Goal: Check status: Check status

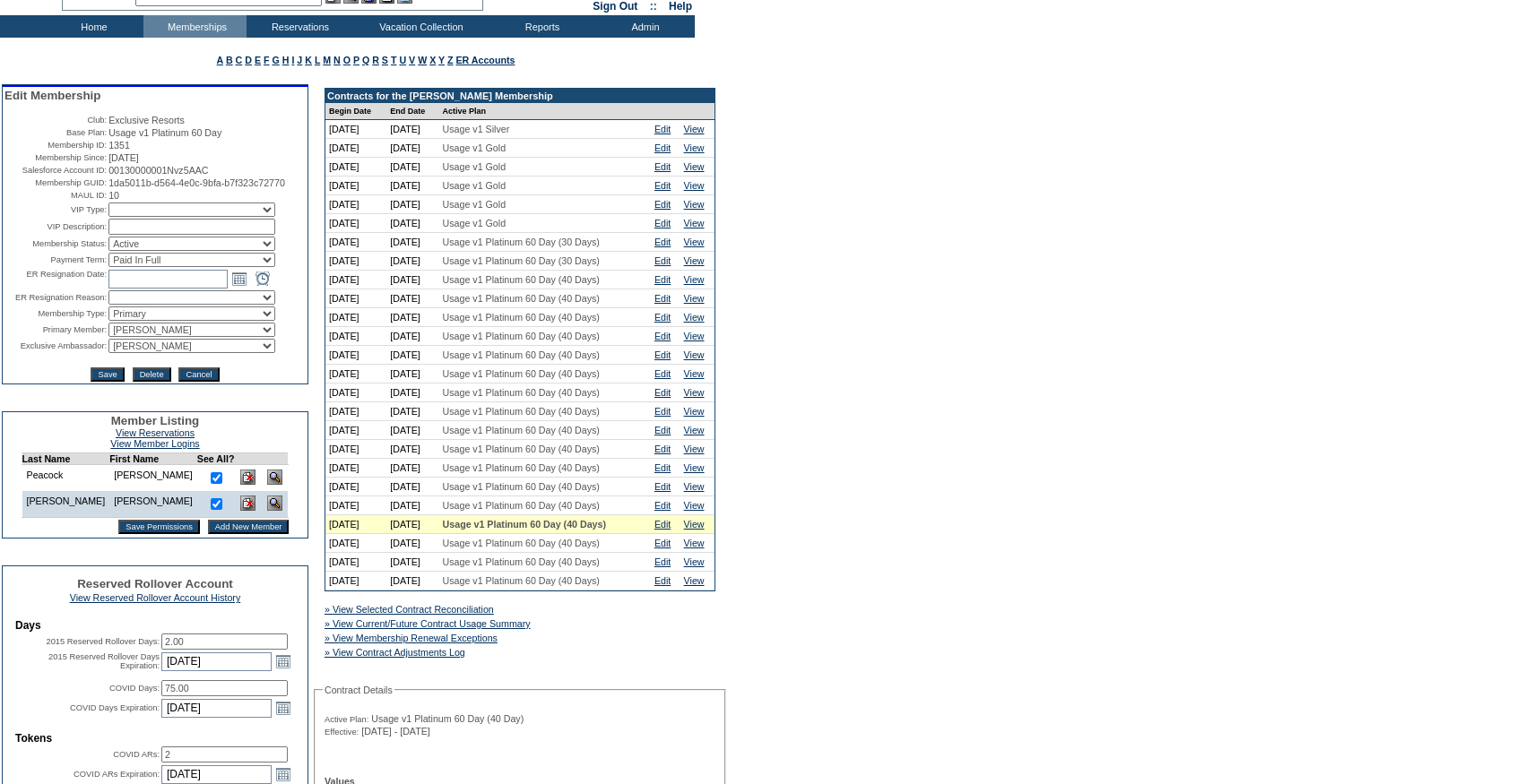
scroll to position [104, 0]
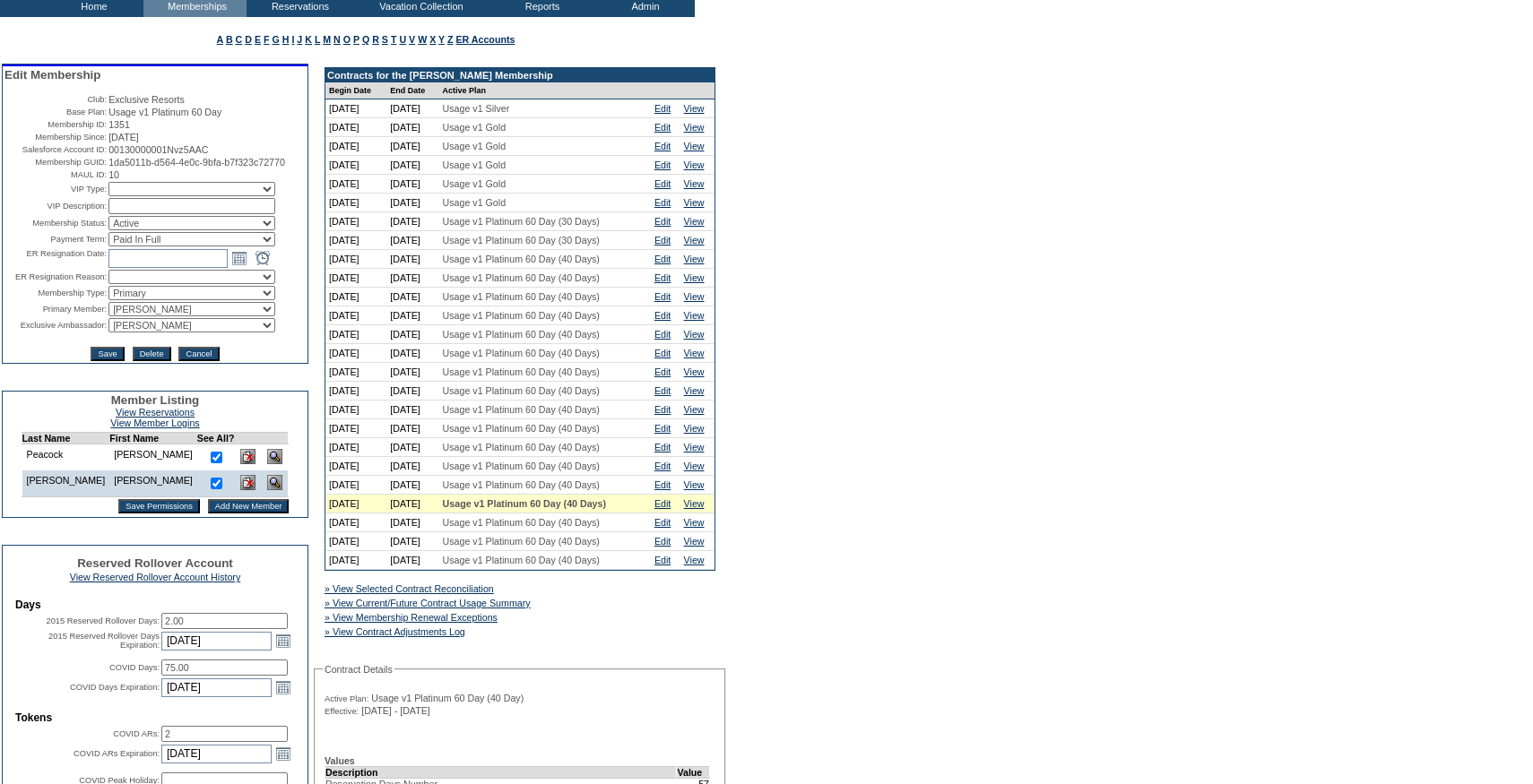
click at [537, 612] on div "» View Current/Future Contract Usage Summary" at bounding box center [458, 603] width 276 height 18
click at [531, 609] on link "» View Current/Future Contract Usage Summary" at bounding box center [427, 602] width 206 height 11
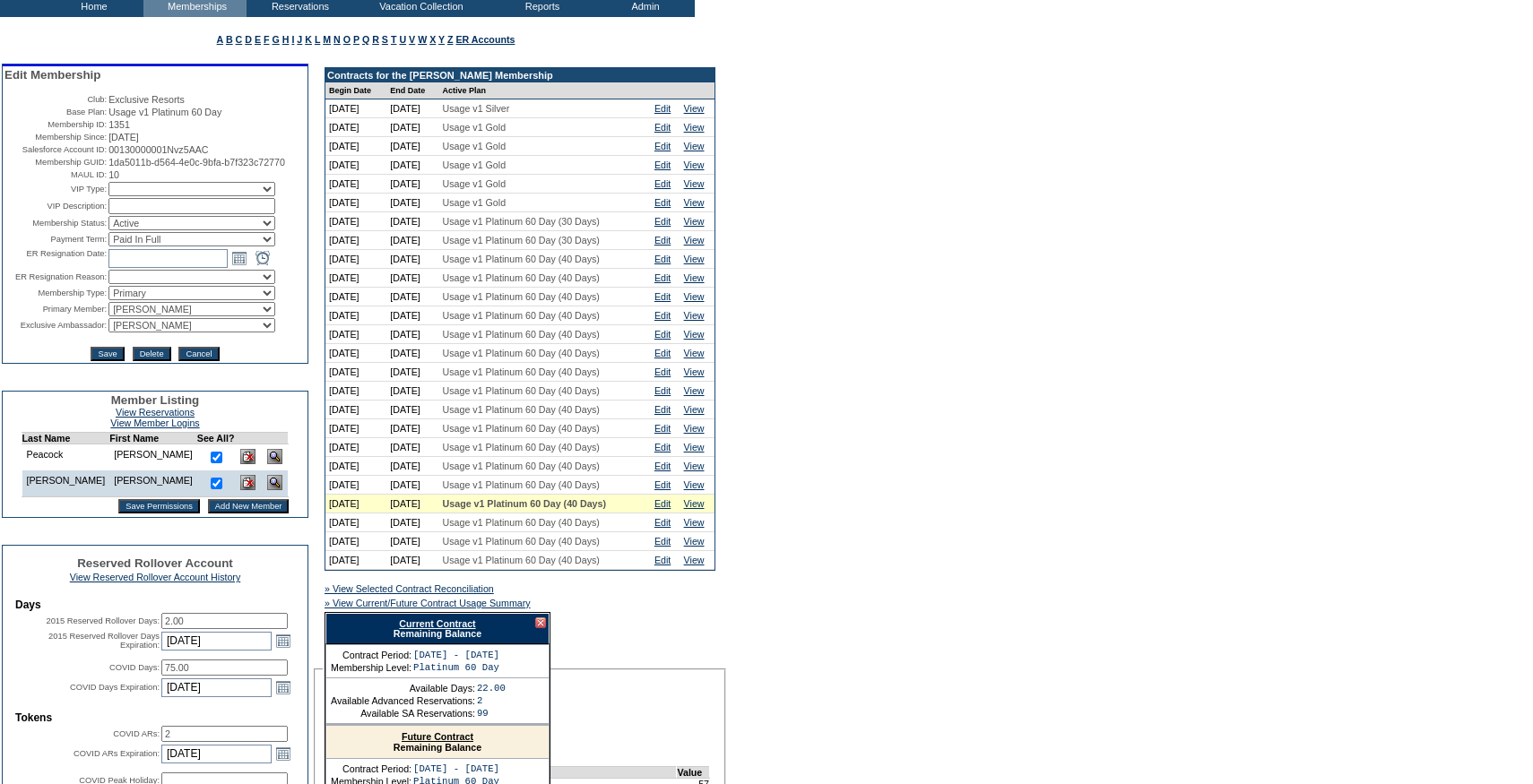
click at [470, 629] on link "Current Contract" at bounding box center [437, 623] width 77 height 11
